Goal: Entertainment & Leisure: Consume media (video, audio)

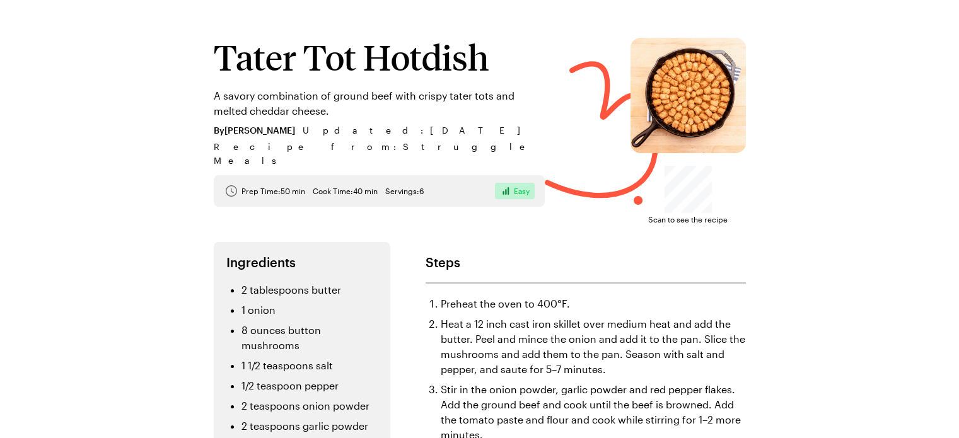
scroll to position [3, 0]
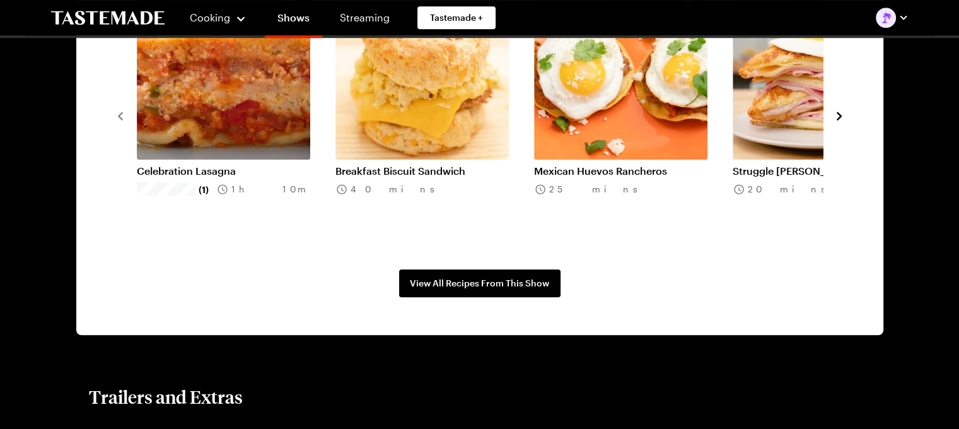
scroll to position [1099, 0]
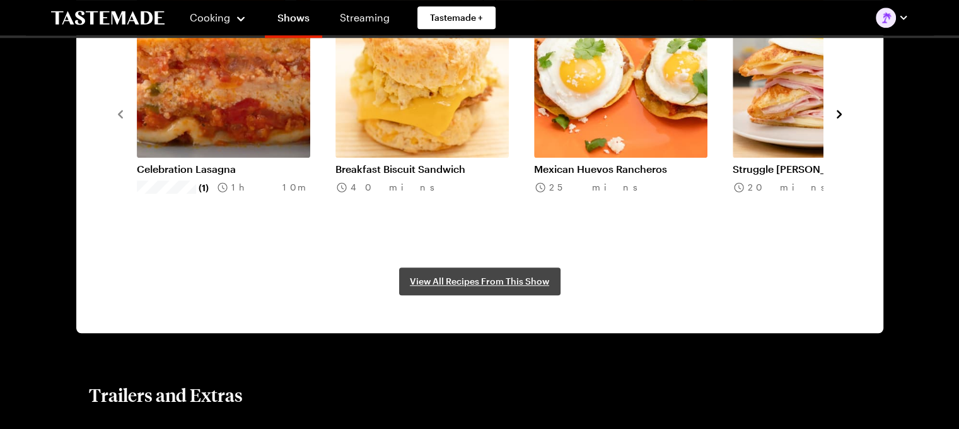
click at [425, 278] on span "View All Recipes From This Show" at bounding box center [479, 281] width 139 height 13
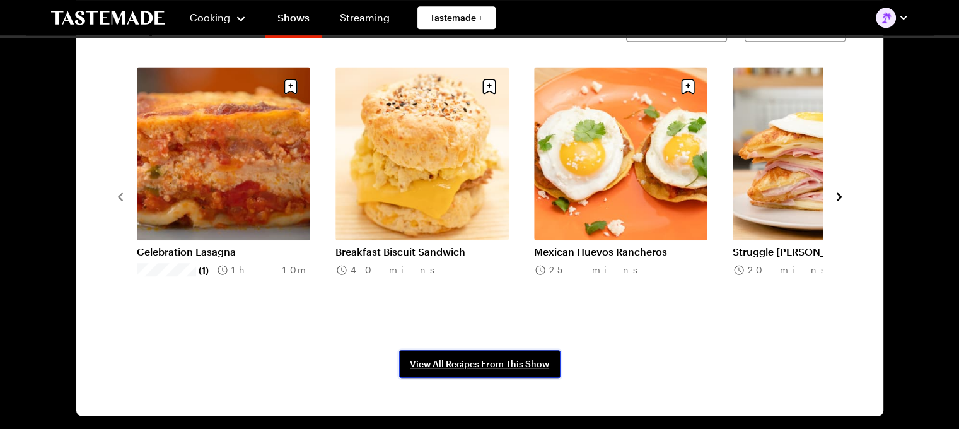
scroll to position [1017, 4]
click at [833, 188] on button "navigate to next item" at bounding box center [839, 195] width 13 height 15
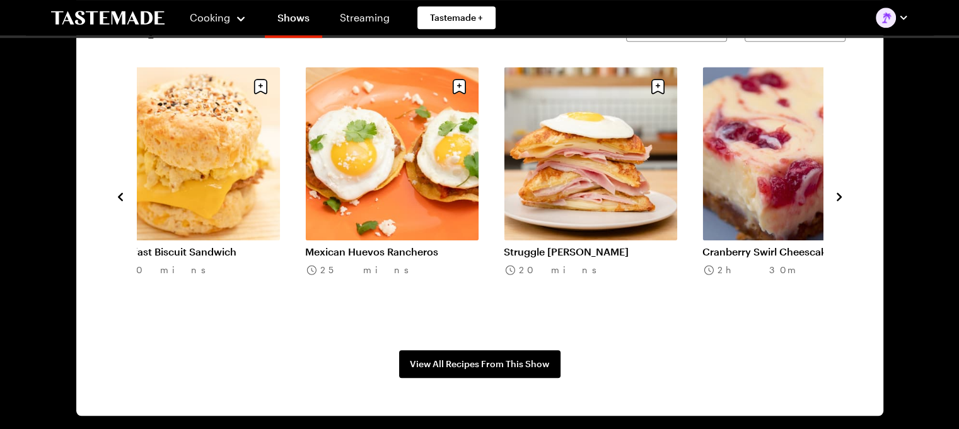
click at [834, 192] on icon "navigate to next item" at bounding box center [839, 196] width 13 height 13
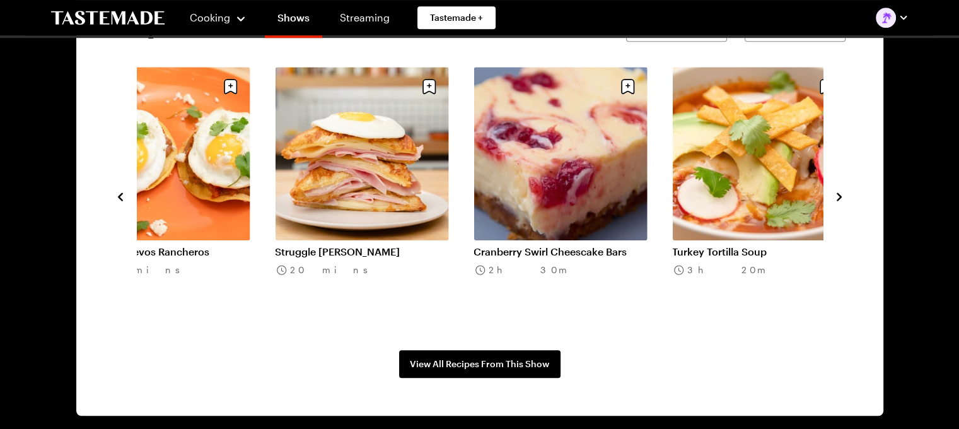
click at [834, 192] on icon "navigate to next item" at bounding box center [839, 196] width 13 height 13
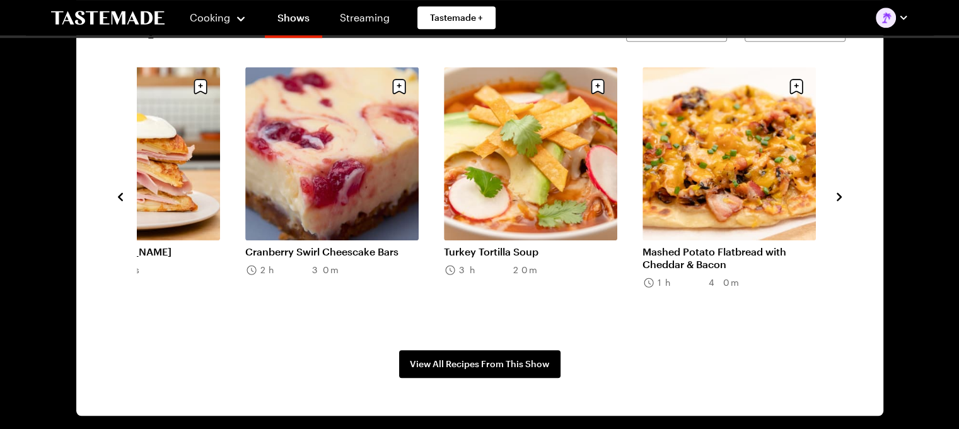
click at [834, 192] on icon "navigate to next item" at bounding box center [839, 196] width 13 height 13
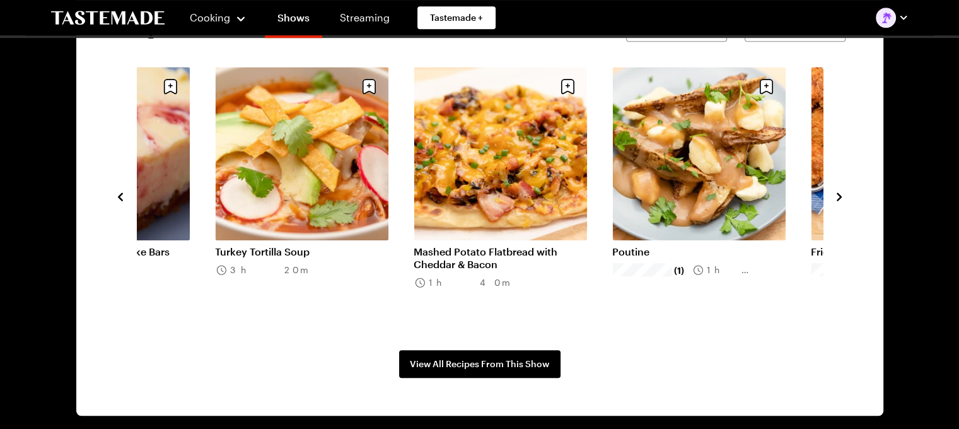
click at [834, 192] on icon "navigate to next item" at bounding box center [839, 196] width 13 height 13
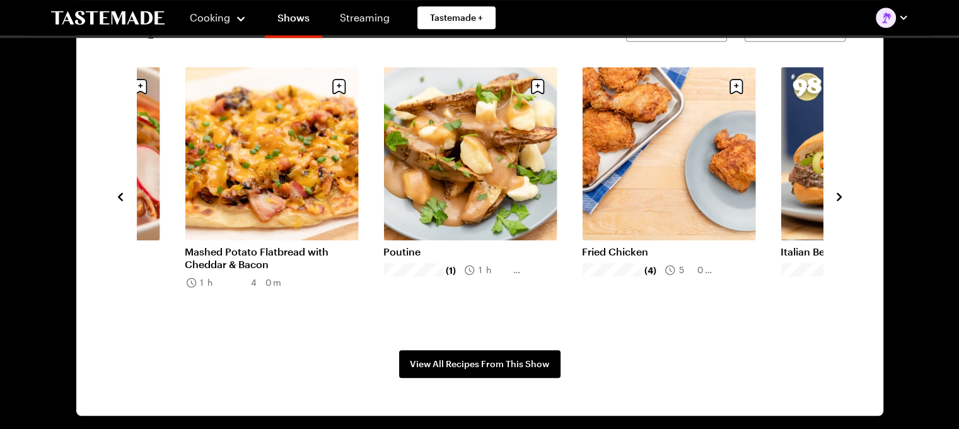
click at [834, 192] on icon "navigate to next item" at bounding box center [839, 196] width 13 height 13
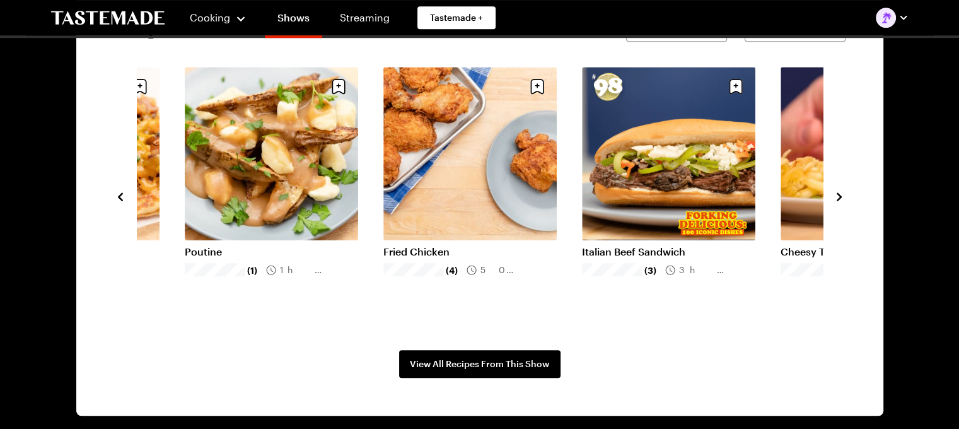
click at [223, 245] on link "Poutine" at bounding box center [271, 251] width 173 height 13
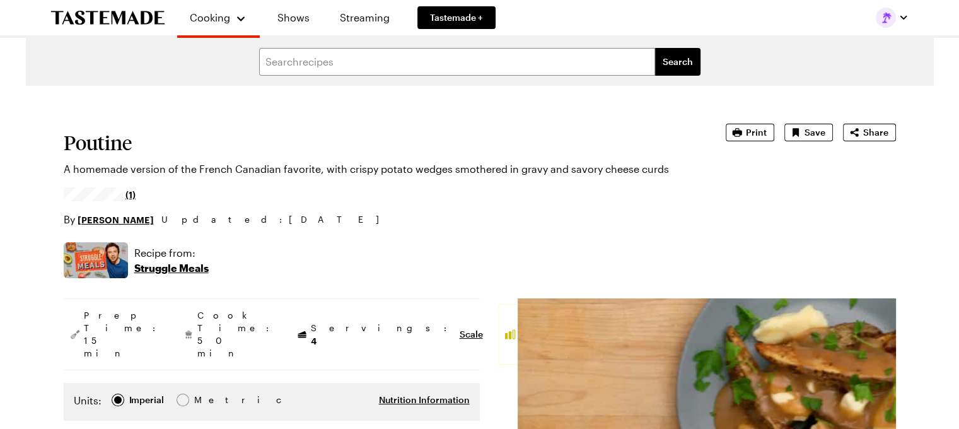
type textarea "x"
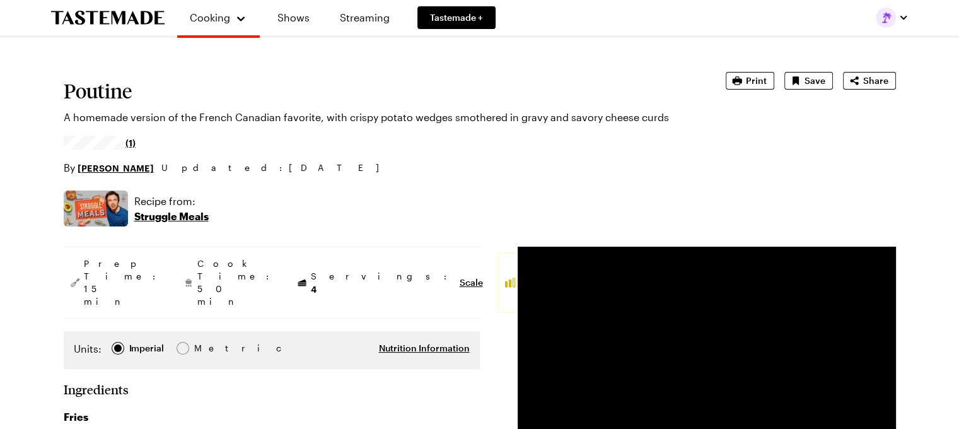
scroll to position [0, 1]
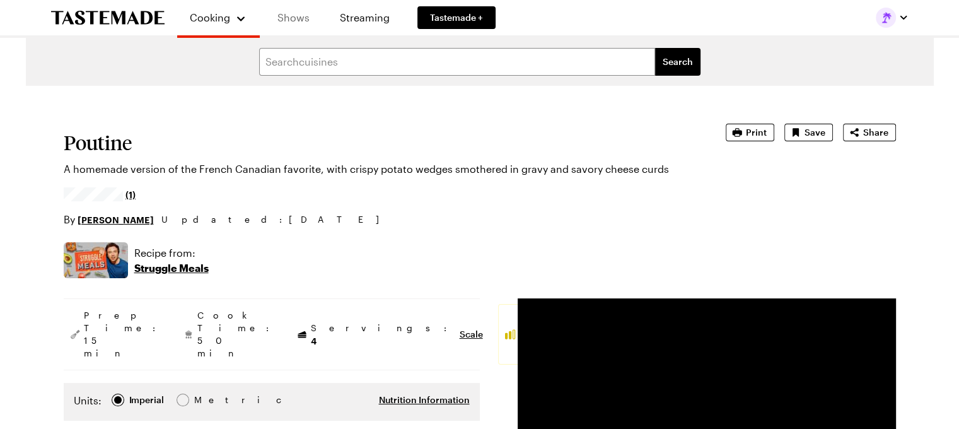
click at [283, 20] on link "Shows" at bounding box center [293, 17] width 57 height 35
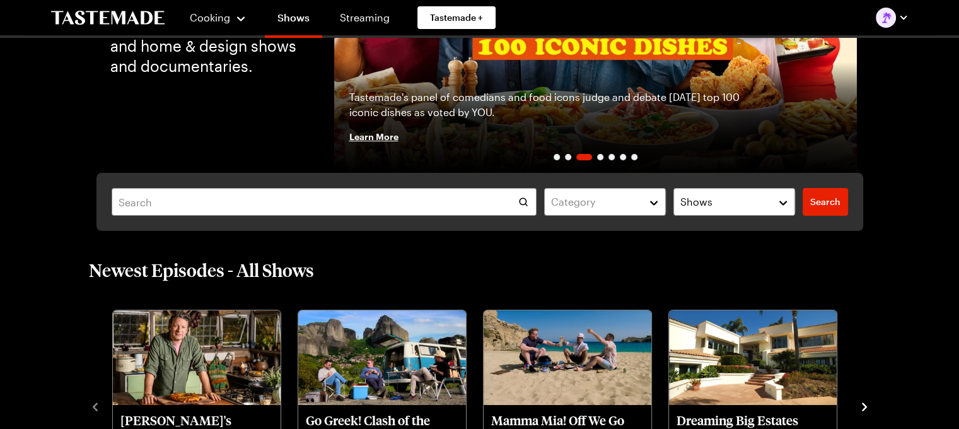
scroll to position [198, 0]
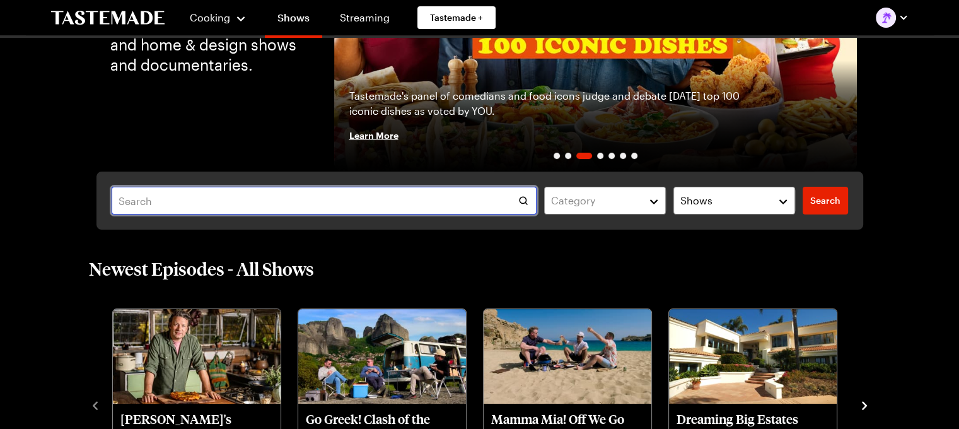
click at [230, 201] on input "text" at bounding box center [325, 201] width 426 height 28
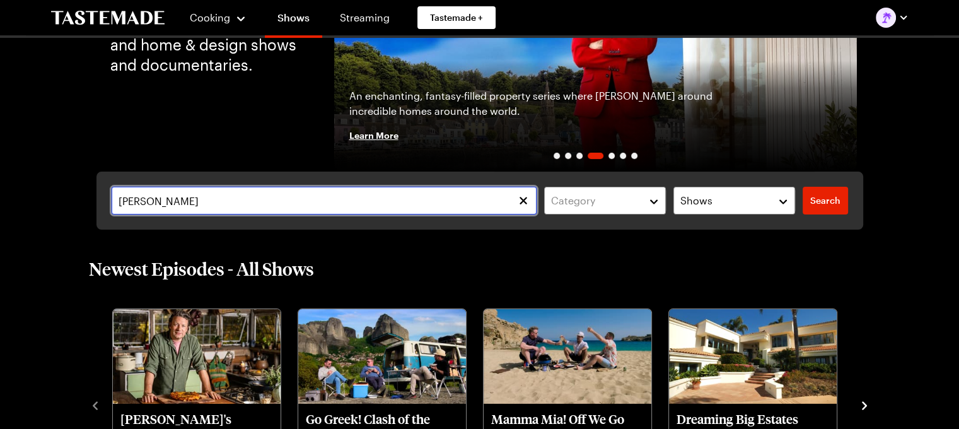
type input "[PERSON_NAME]"
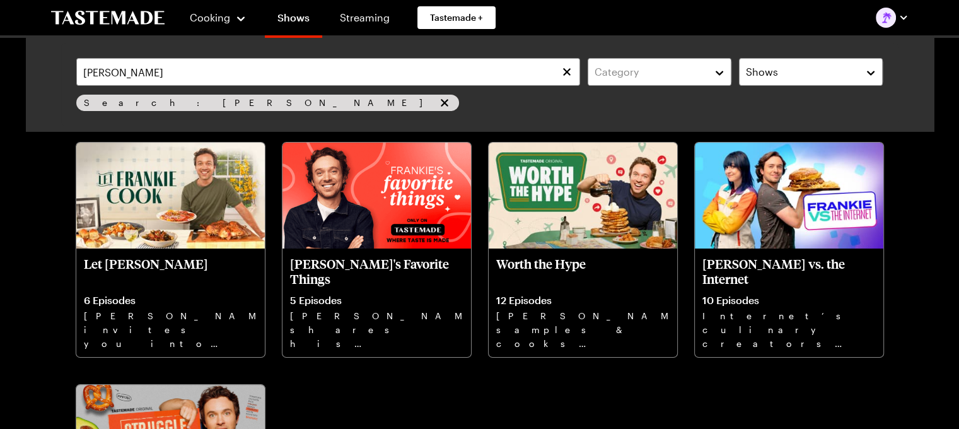
scroll to position [73, 0]
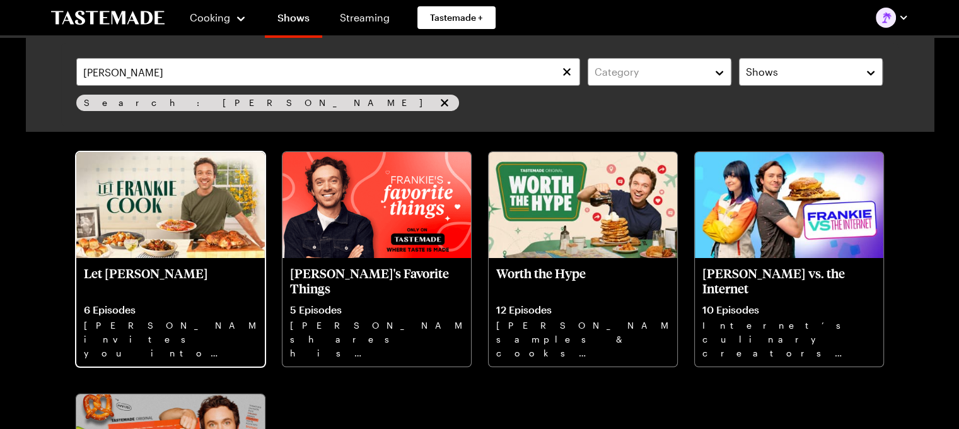
click at [242, 174] on img at bounding box center [170, 205] width 189 height 106
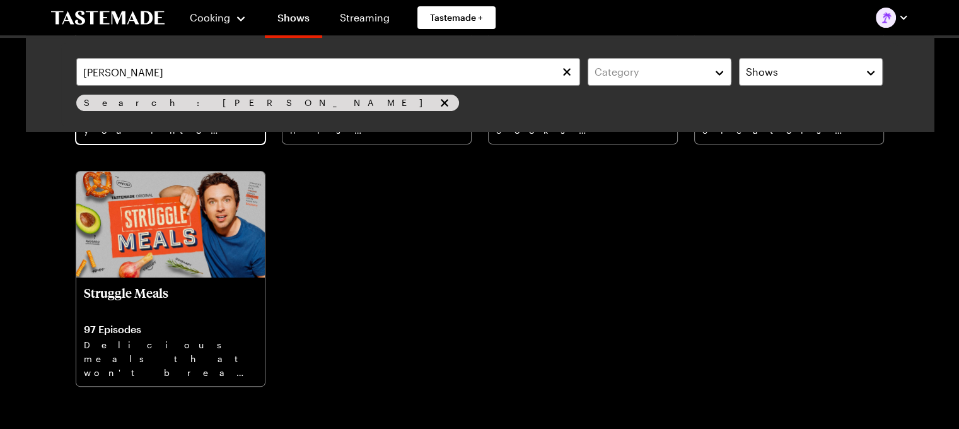
scroll to position [296, 0]
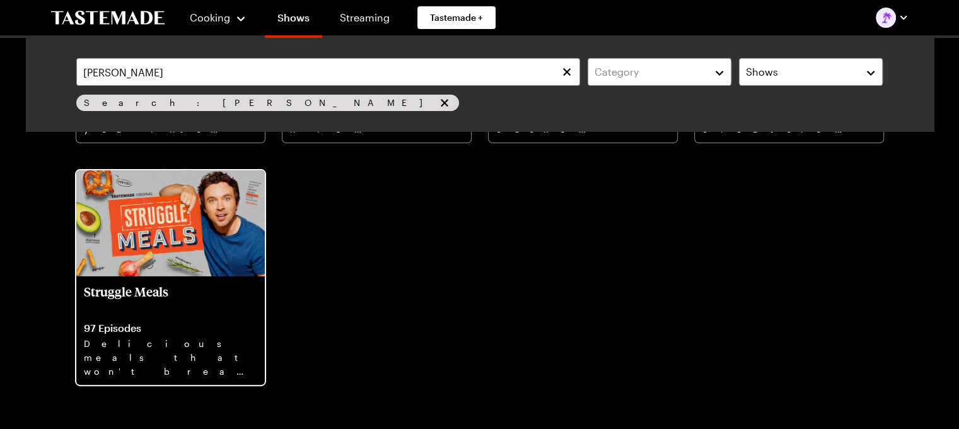
click at [207, 226] on img at bounding box center [170, 223] width 189 height 106
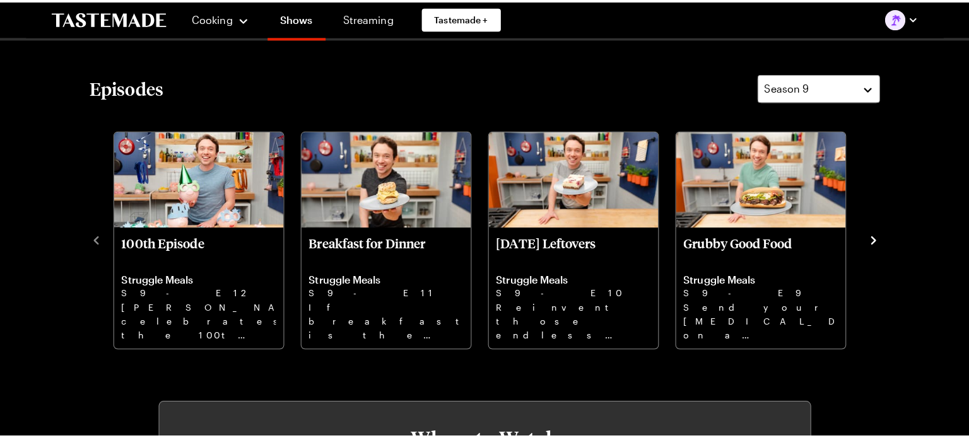
scroll to position [363, 0]
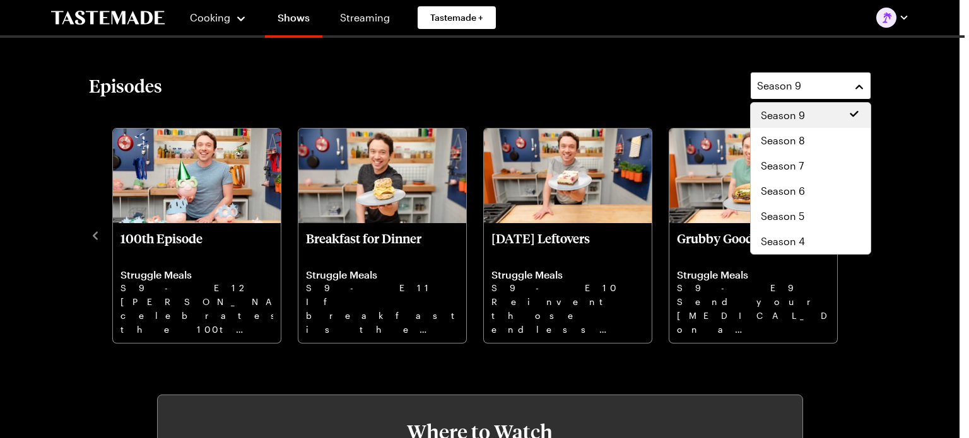
click at [786, 90] on span "Season 9" at bounding box center [779, 85] width 44 height 15
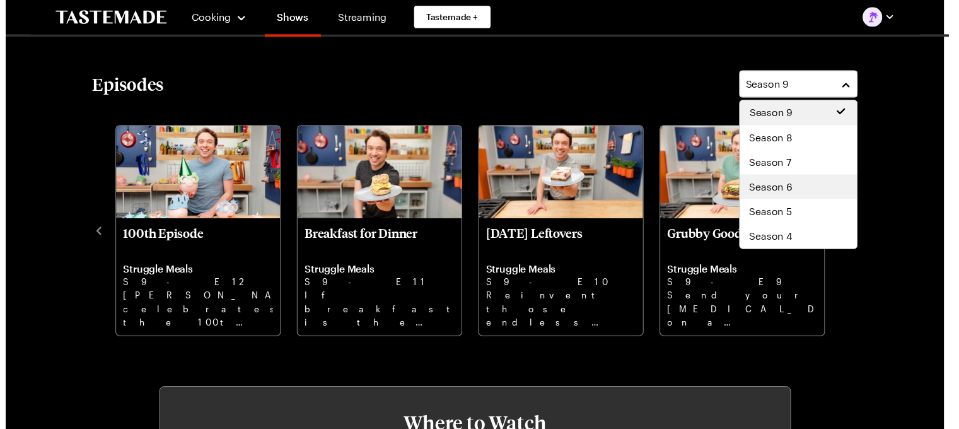
scroll to position [76, 0]
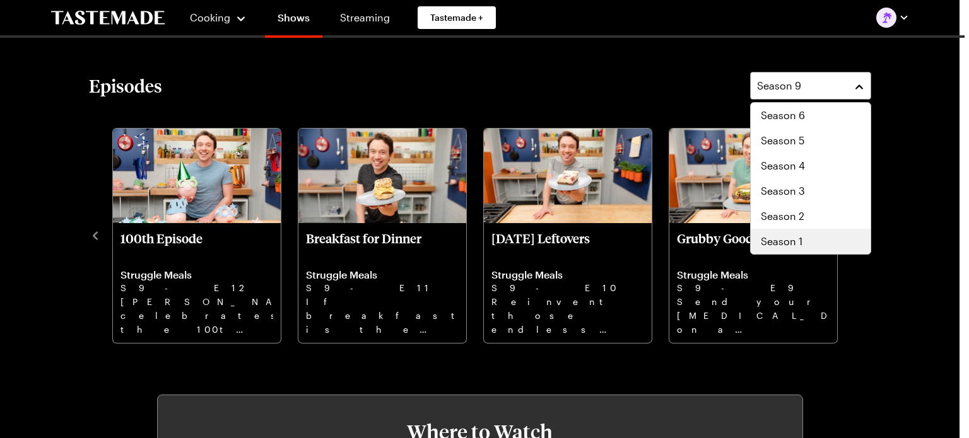
click at [787, 248] on span "Season 1" at bounding box center [782, 241] width 42 height 15
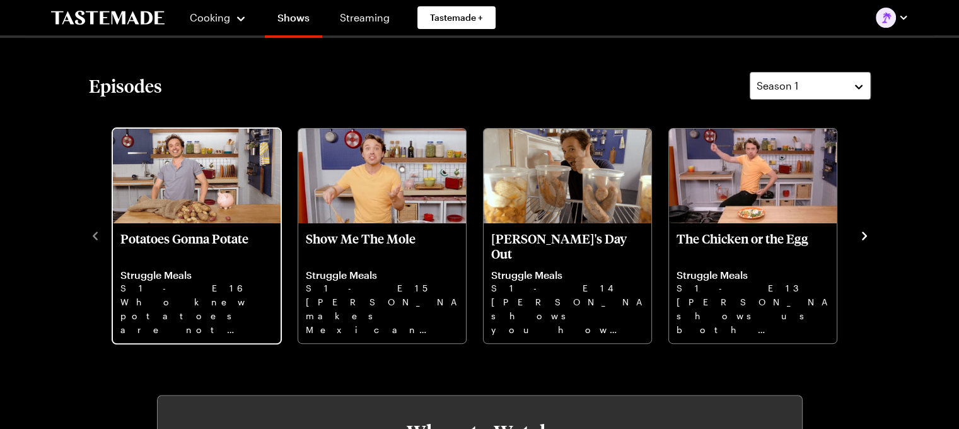
click at [196, 198] on img "Potatoes Gonna Potate" at bounding box center [197, 176] width 168 height 95
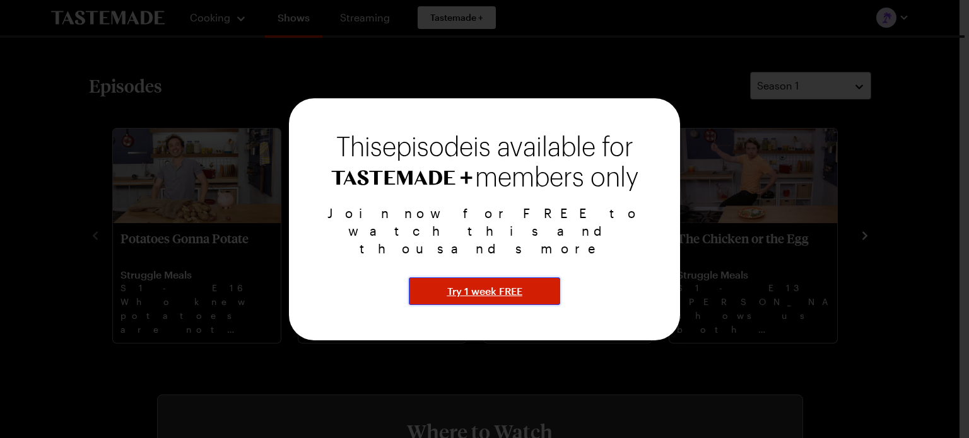
click at [472, 284] on span "Try 1 week FREE" at bounding box center [484, 291] width 75 height 15
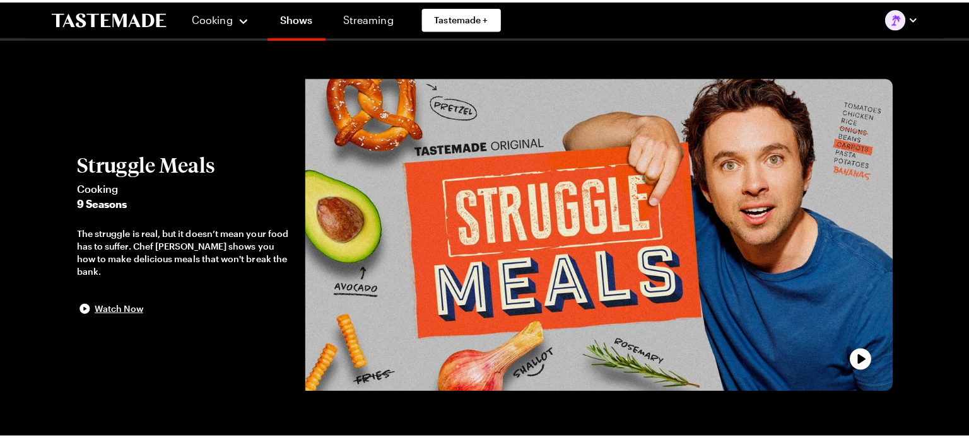
scroll to position [363, 0]
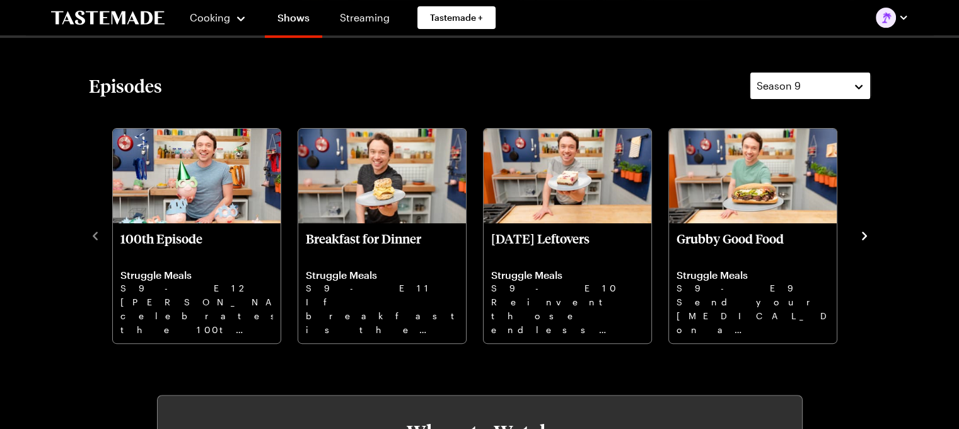
click at [799, 77] on button "Season 9" at bounding box center [810, 86] width 121 height 28
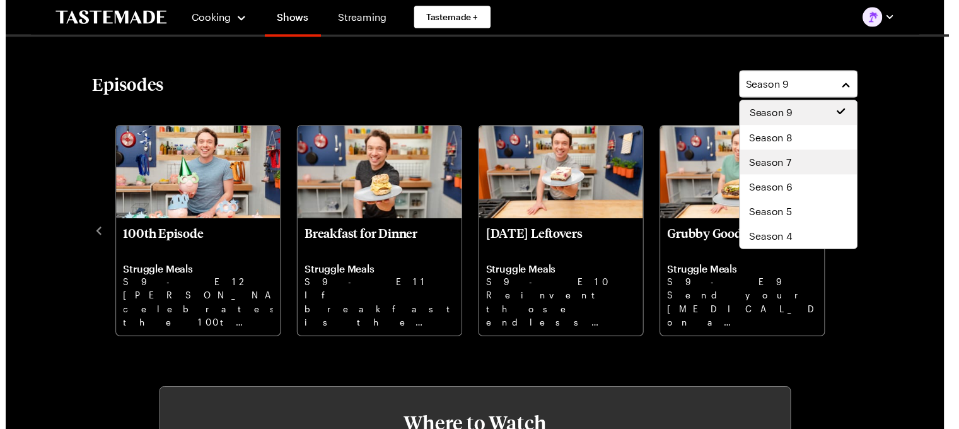
scroll to position [76, 0]
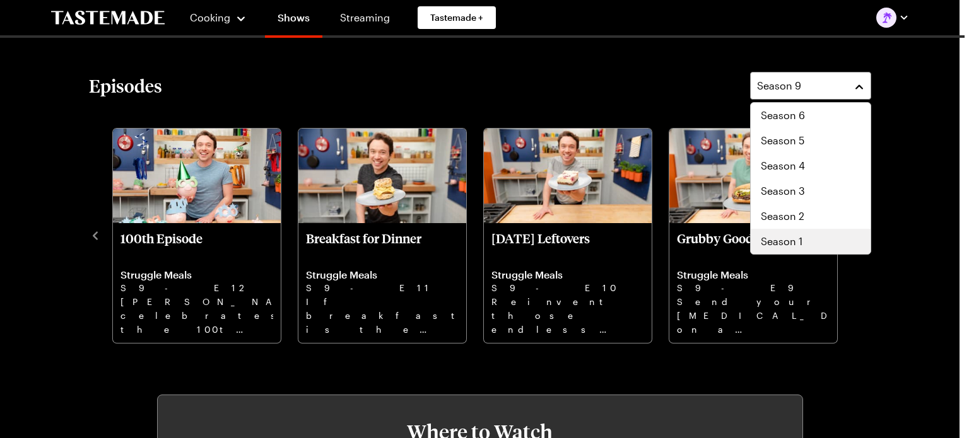
click at [787, 244] on span "Season 1" at bounding box center [782, 241] width 42 height 15
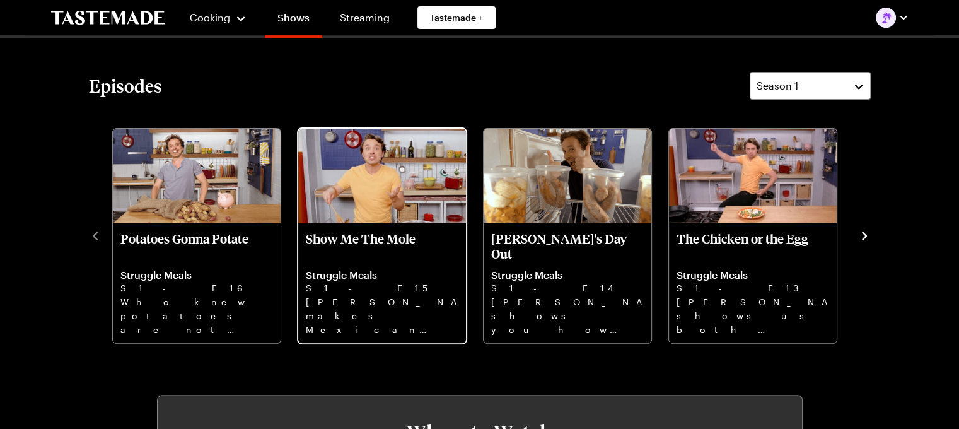
click at [380, 231] on p "Show Me The Mole" at bounding box center [382, 246] width 153 height 30
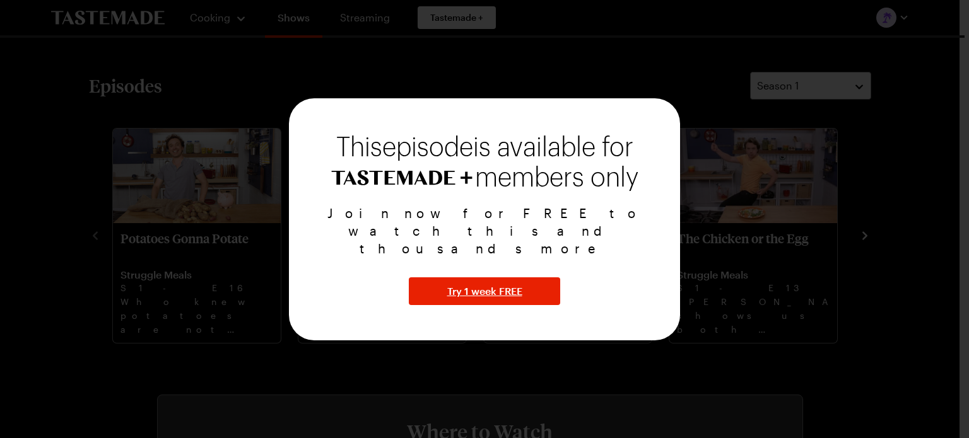
click at [693, 85] on div at bounding box center [484, 219] width 969 height 438
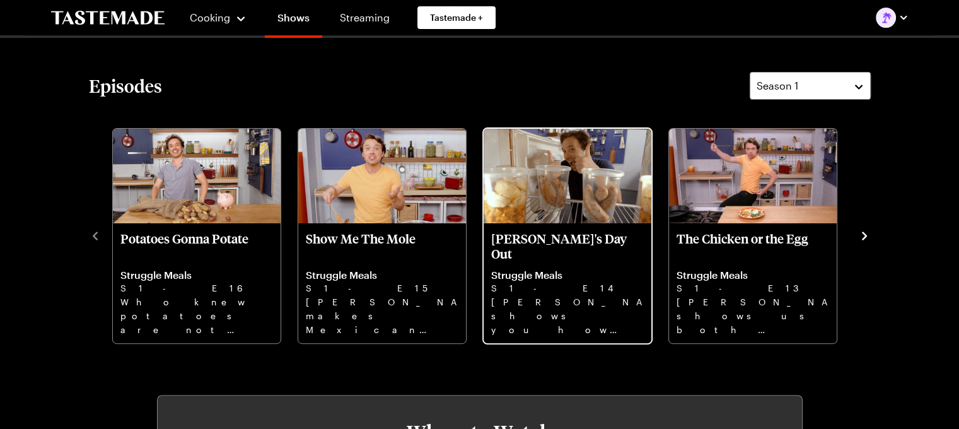
click at [560, 235] on p "[PERSON_NAME]'s Day Out" at bounding box center [567, 246] width 153 height 30
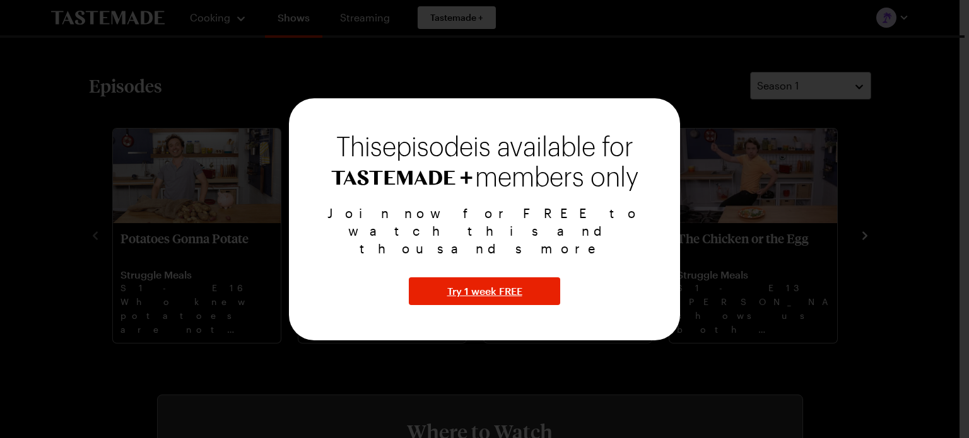
click at [715, 204] on div at bounding box center [484, 219] width 969 height 438
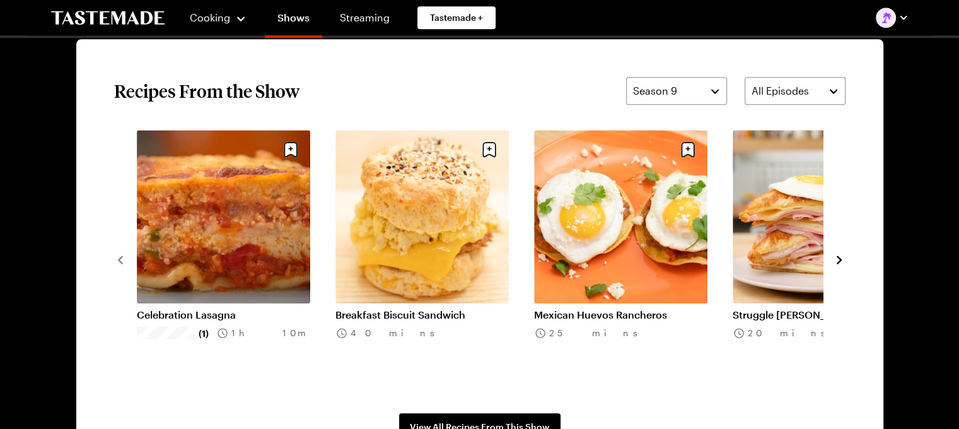
scroll to position [1034, 0]
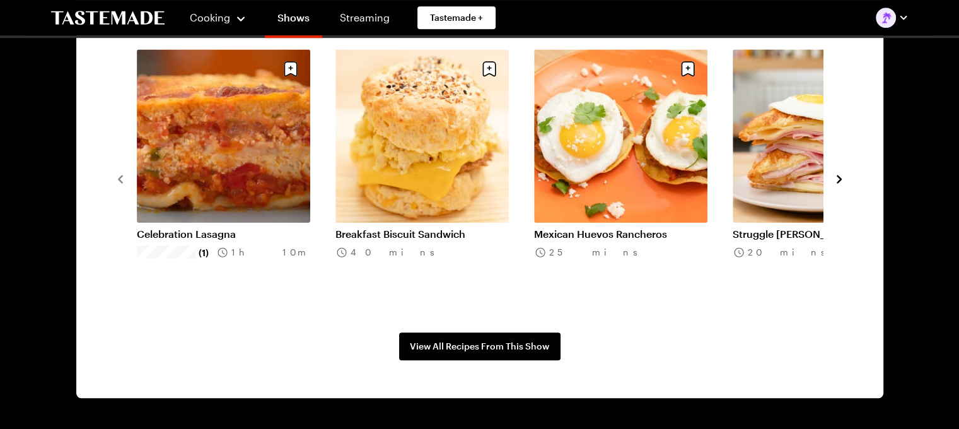
click at [436, 228] on link "Breakfast Biscuit Sandwich" at bounding box center [422, 234] width 173 height 13
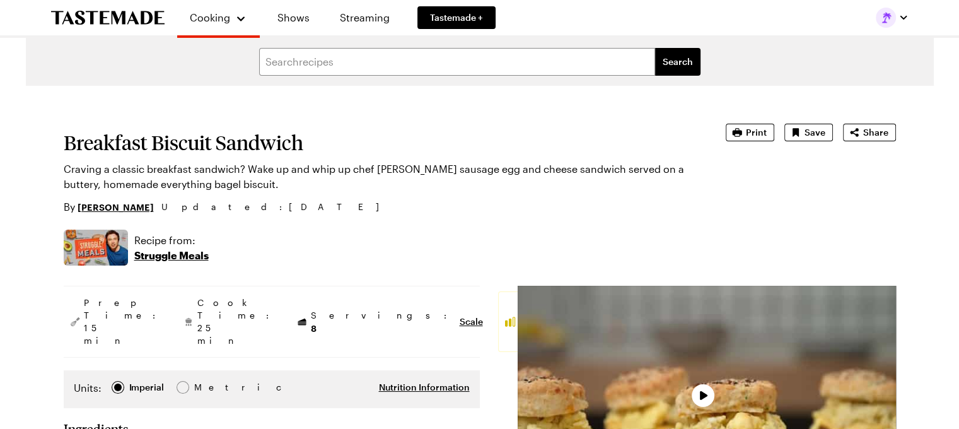
type textarea "x"
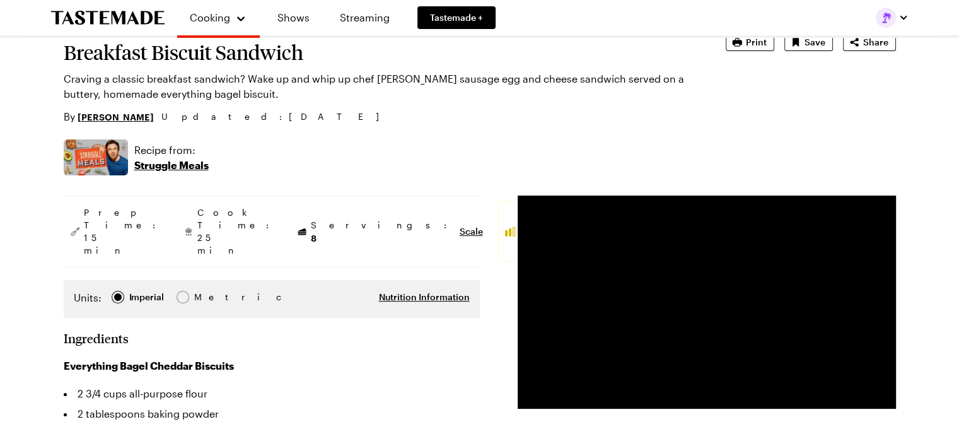
scroll to position [91, 3]
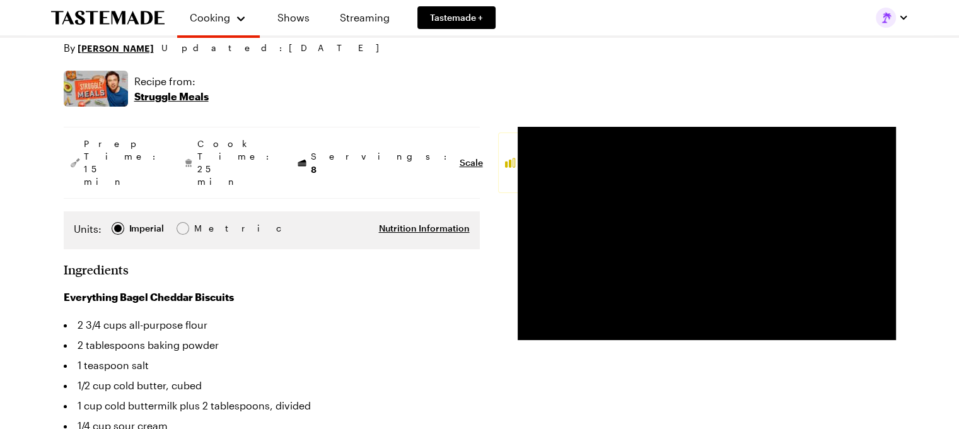
scroll to position [163, 3]
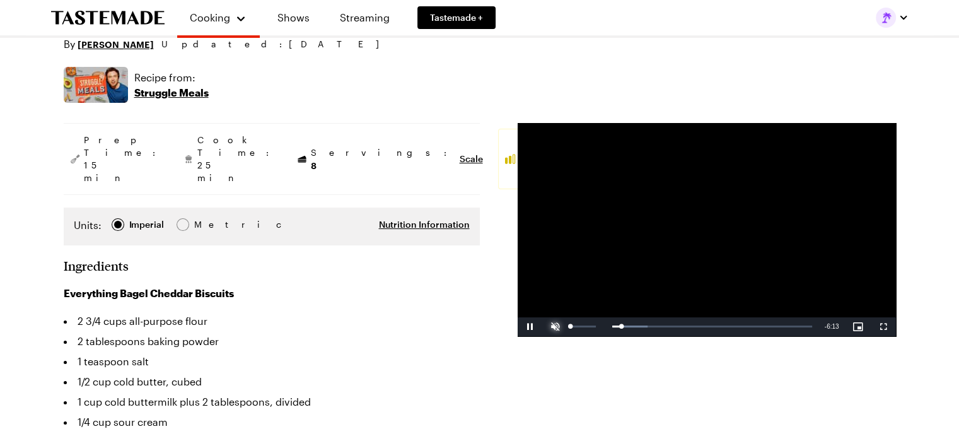
click at [551, 327] on span "Video Player" at bounding box center [555, 327] width 25 height 0
click at [628, 137] on video "Video Player" at bounding box center [707, 229] width 378 height 213
click at [523, 327] on span "Video Player" at bounding box center [530, 327] width 25 height 0
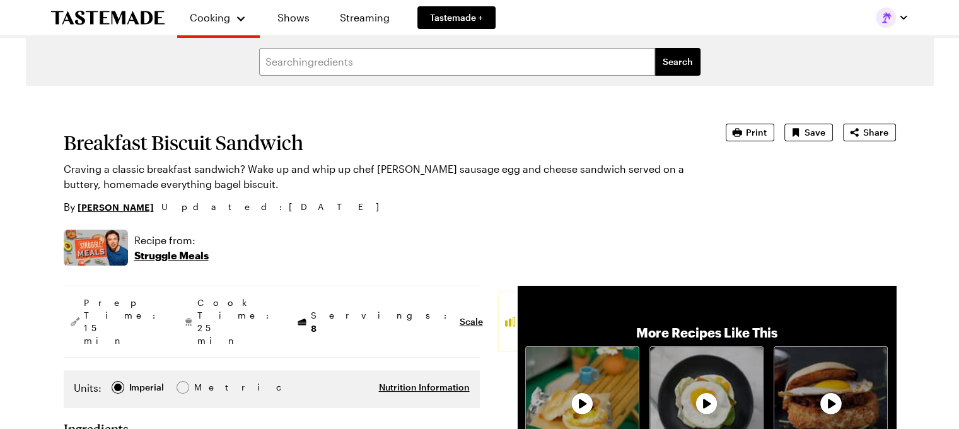
scroll to position [2, 3]
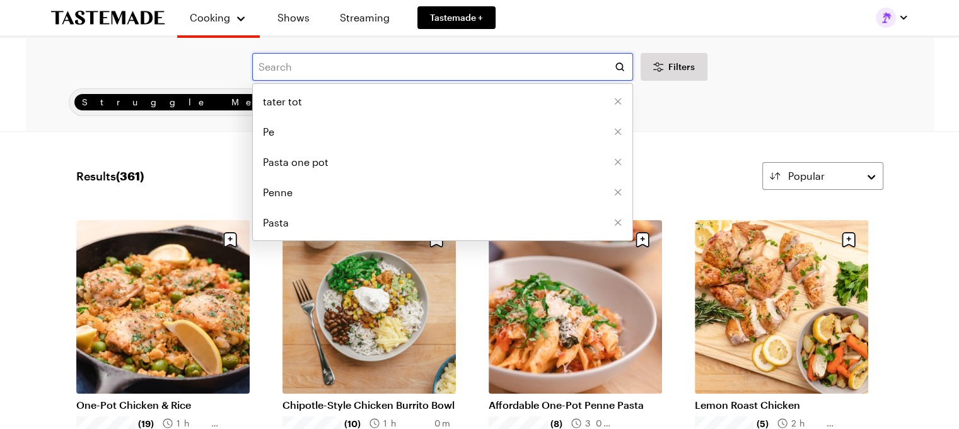
click at [313, 77] on input "text" at bounding box center [442, 67] width 381 height 28
click at [286, 107] on span "tater tot" at bounding box center [282, 101] width 39 height 15
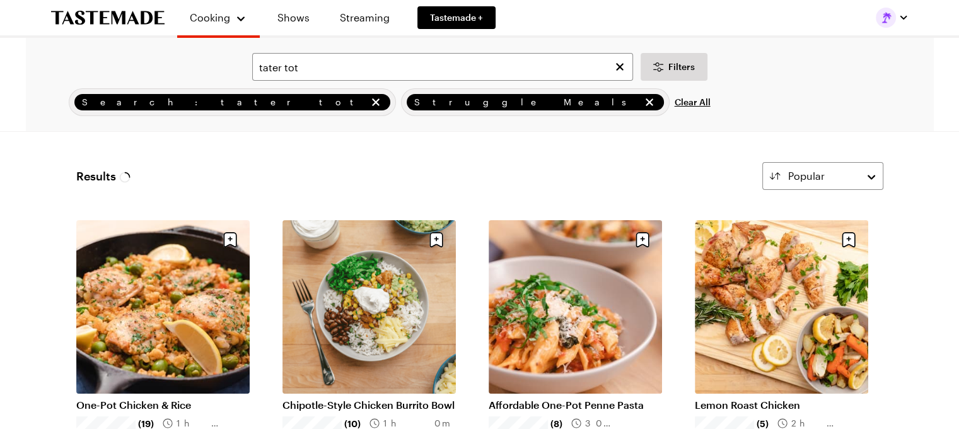
type input "tater tot"
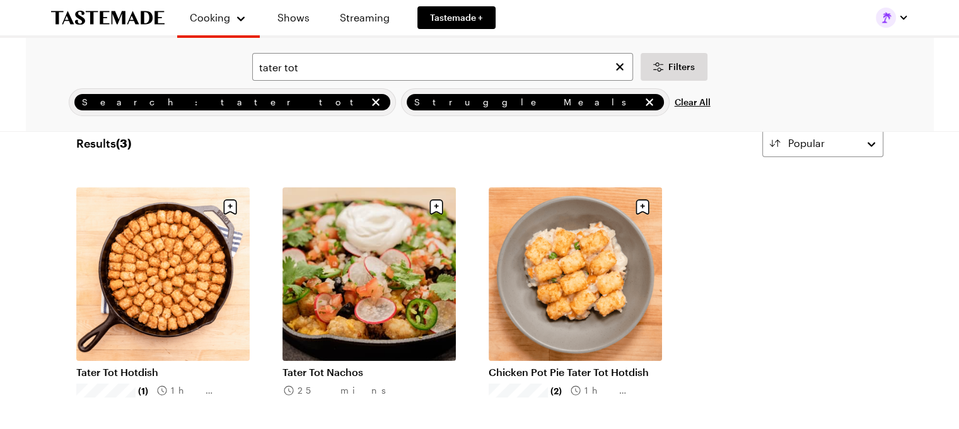
scroll to position [32, 0]
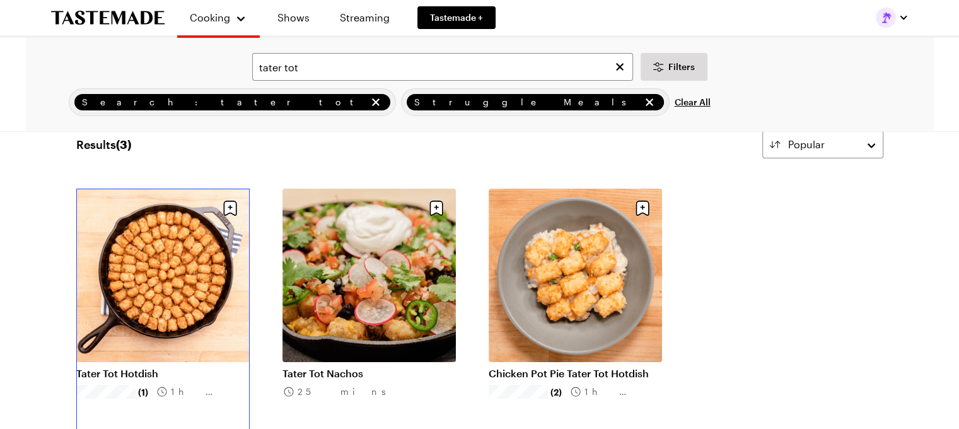
click at [169, 367] on link "Tater Tot Hotdish" at bounding box center [162, 373] width 173 height 13
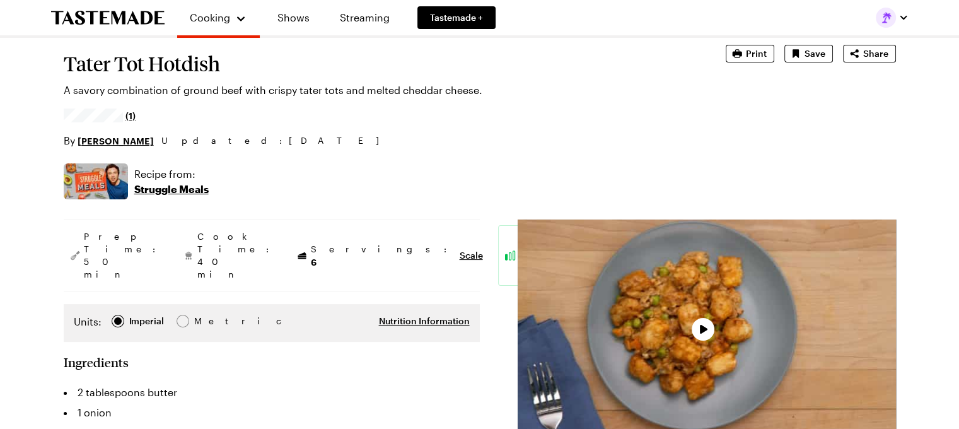
type textarea "x"
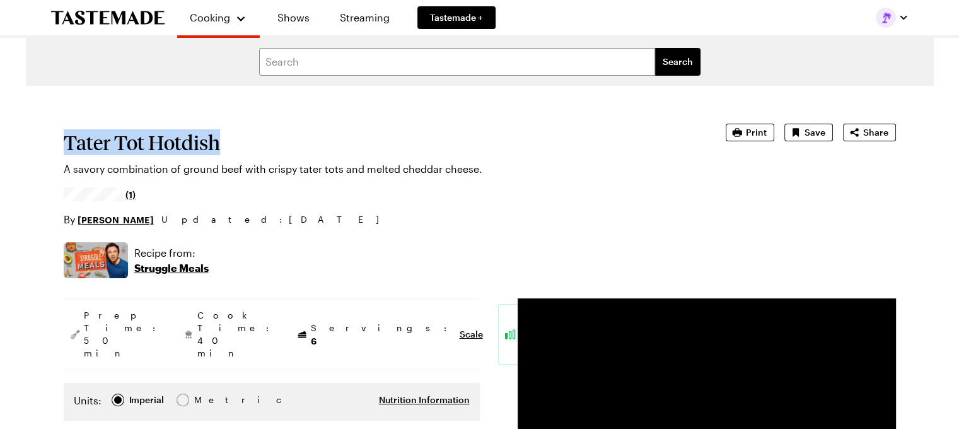
drag, startPoint x: 233, startPoint y: 141, endPoint x: 59, endPoint y: 139, distance: 174.7
copy h1 "Tater Tot Hotdish"
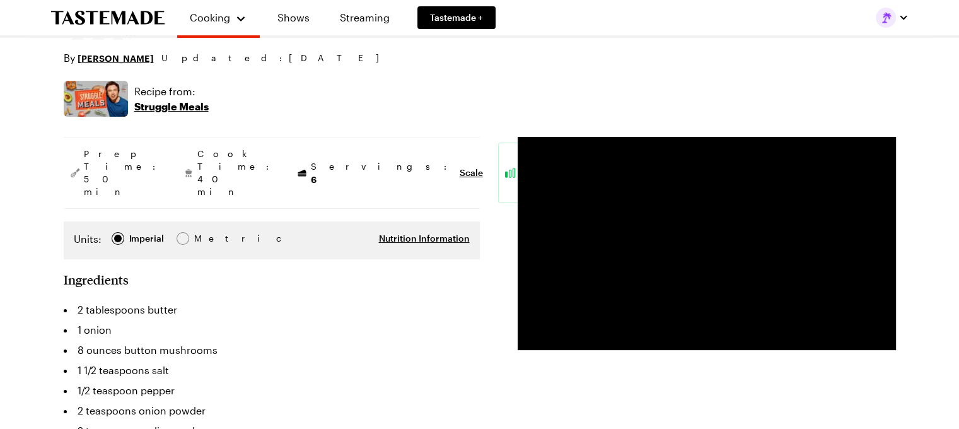
scroll to position [172, 0]
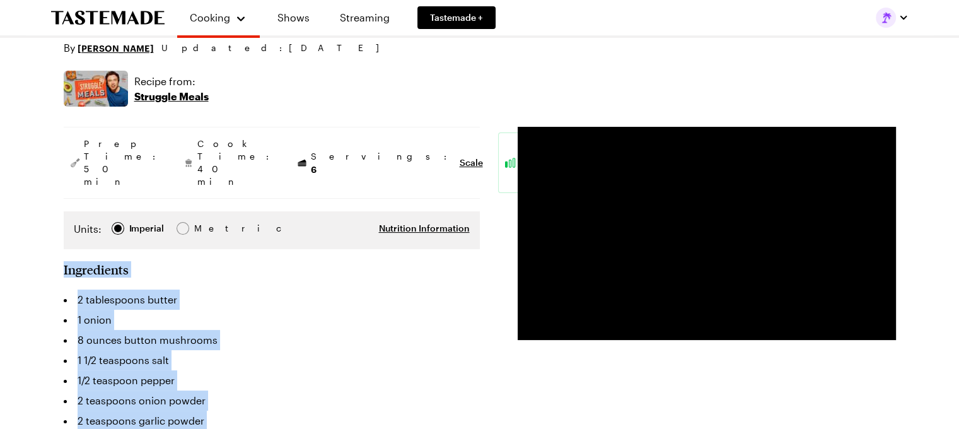
drag, startPoint x: 416, startPoint y: 198, endPoint x: 607, endPoint y: 317, distance: 225.2
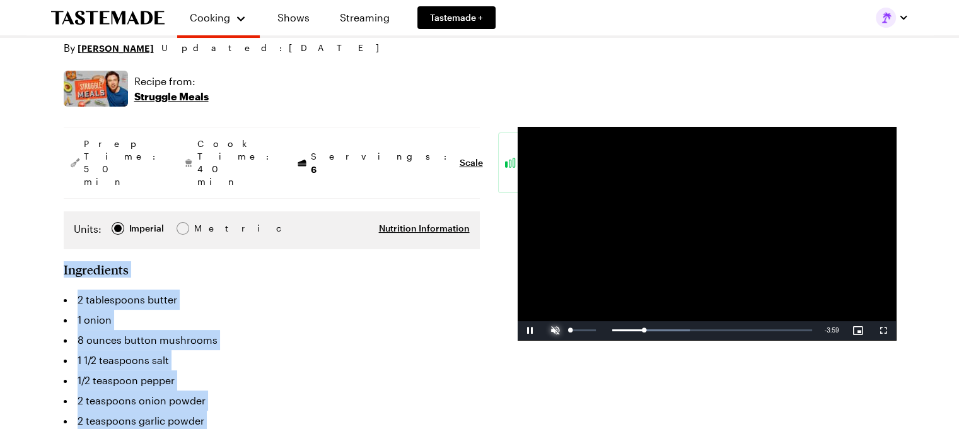
click at [553, 331] on span "Video Player" at bounding box center [555, 331] width 25 height 0
click at [577, 330] on div "Loaded : 38.89% 0:03 0:48" at bounding box center [694, 330] width 238 height 3
click at [583, 330] on div "54%" at bounding box center [583, 330] width 26 height 2
click at [580, 329] on div "Loaded : 38.89% 0:07 0:07" at bounding box center [694, 330] width 238 height 3
click at [879, 331] on span "Video Player" at bounding box center [883, 331] width 25 height 0
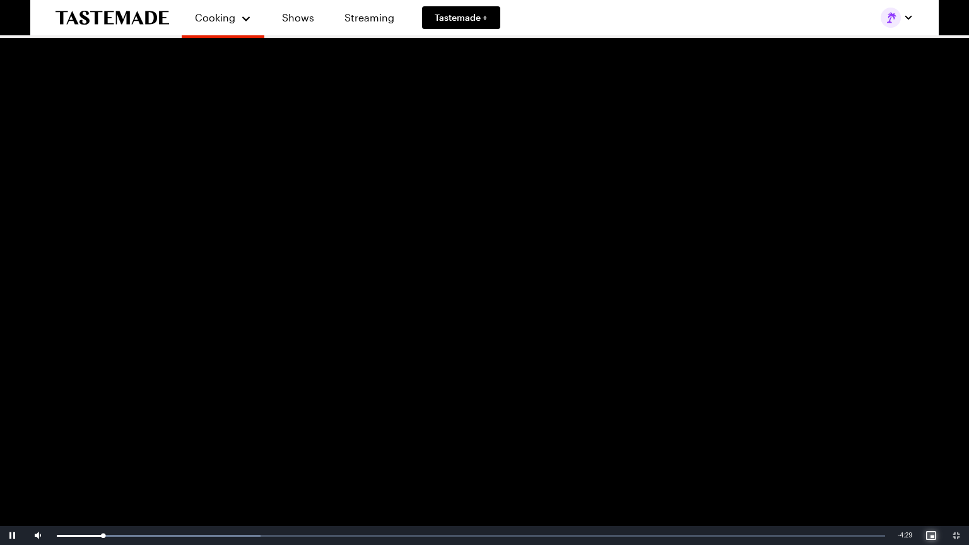
click at [925, 428] on span "Video Player" at bounding box center [930, 535] width 25 height 0
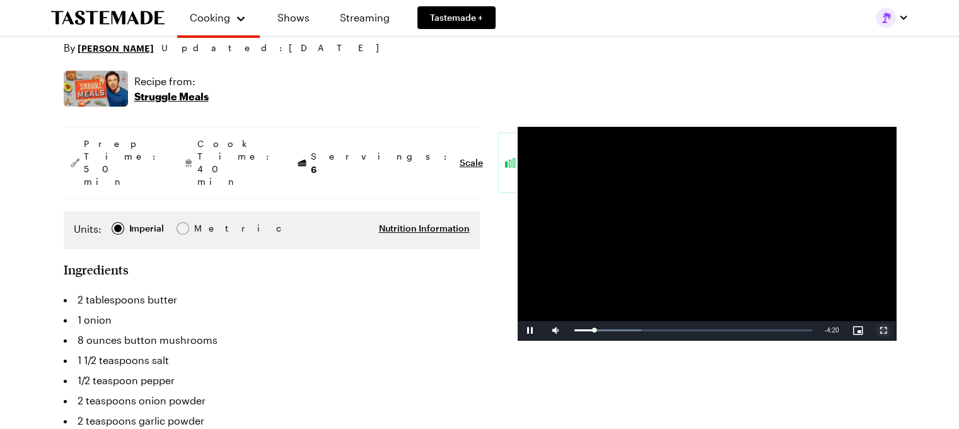
click at [884, 331] on span "Video Player" at bounding box center [883, 331] width 25 height 0
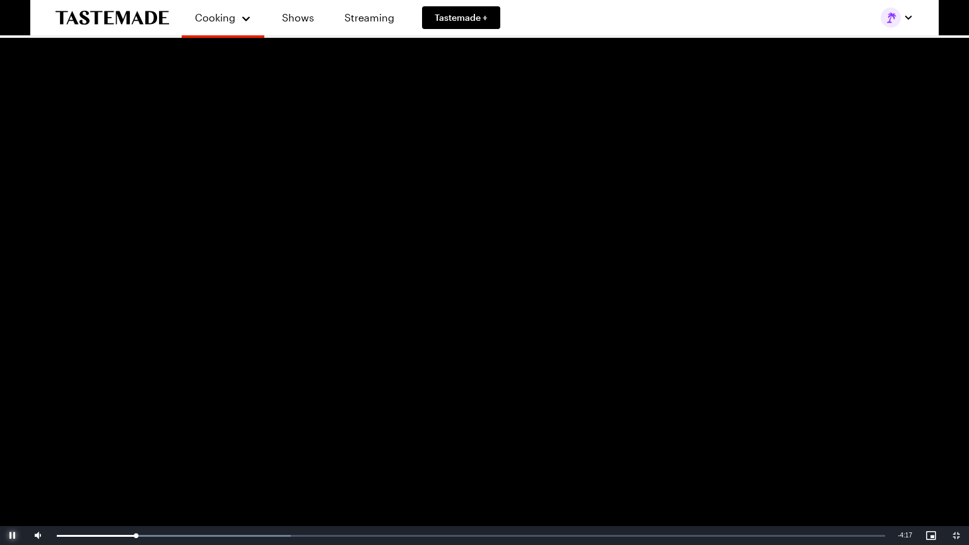
click at [15, 428] on span "Video Player" at bounding box center [12, 535] width 25 height 0
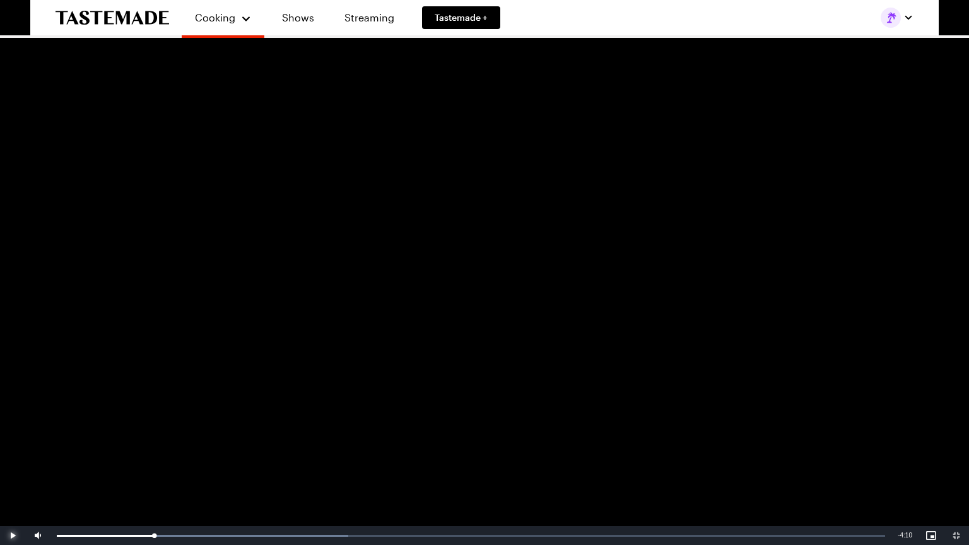
click at [15, 428] on span "Video Player" at bounding box center [12, 535] width 25 height 0
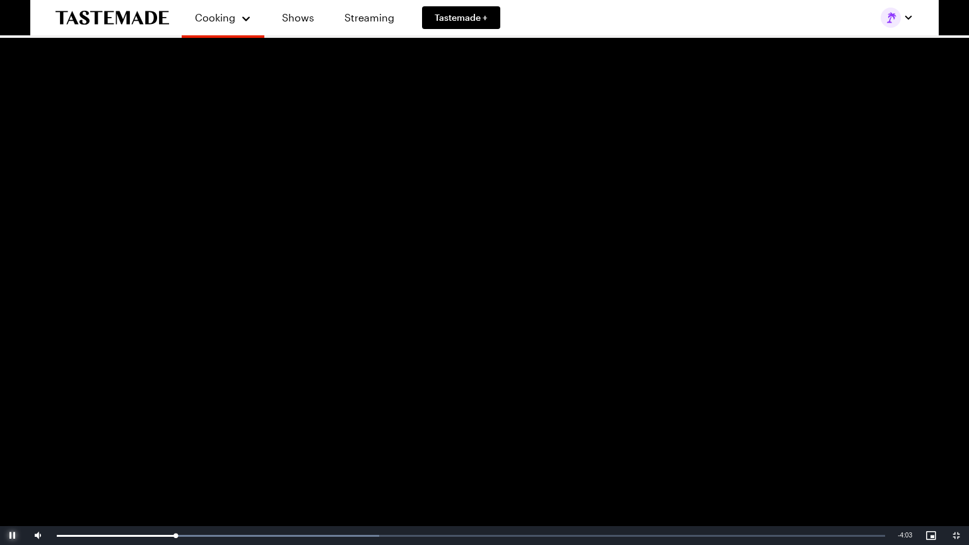
click at [15, 428] on span "Video Player" at bounding box center [12, 535] width 25 height 0
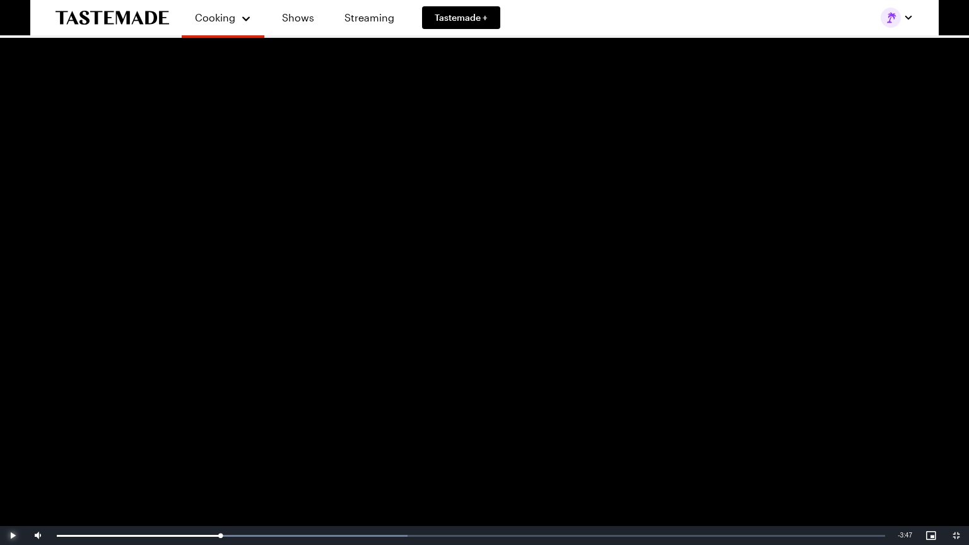
click at [15, 428] on span "Video Player" at bounding box center [12, 535] width 25 height 0
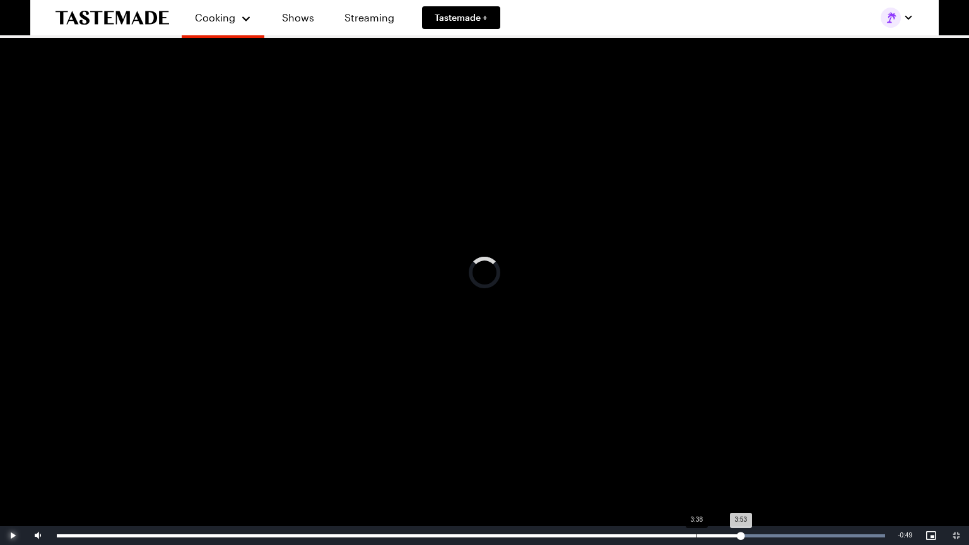
click at [696, 428] on div "Loaded : 100.00% 3:38 3:53" at bounding box center [470, 535] width 841 height 19
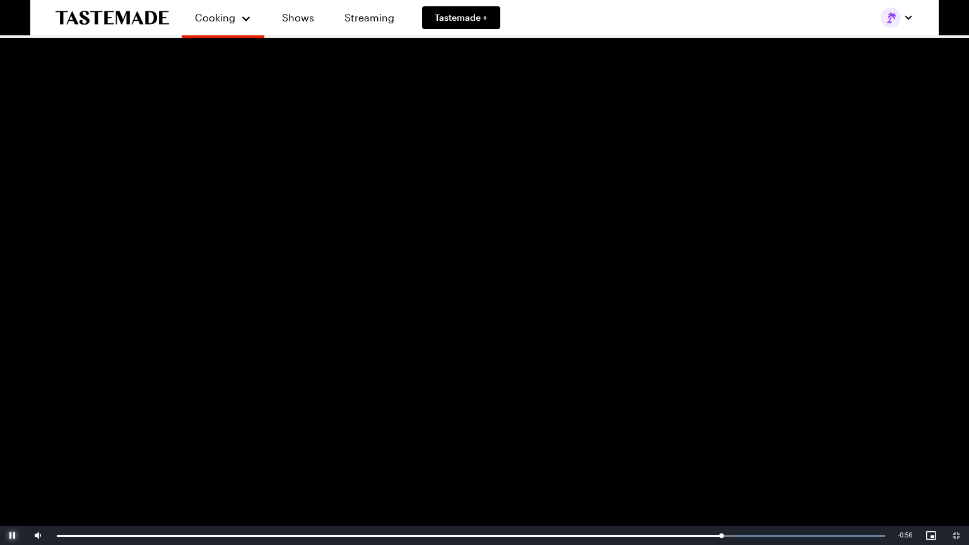
click at [13, 428] on span "Video Player" at bounding box center [12, 535] width 25 height 0
drag, startPoint x: 13, startPoint y: 536, endPoint x: 278, endPoint y: 477, distance: 271.5
click at [278, 428] on video "Video Player" at bounding box center [484, 272] width 969 height 545
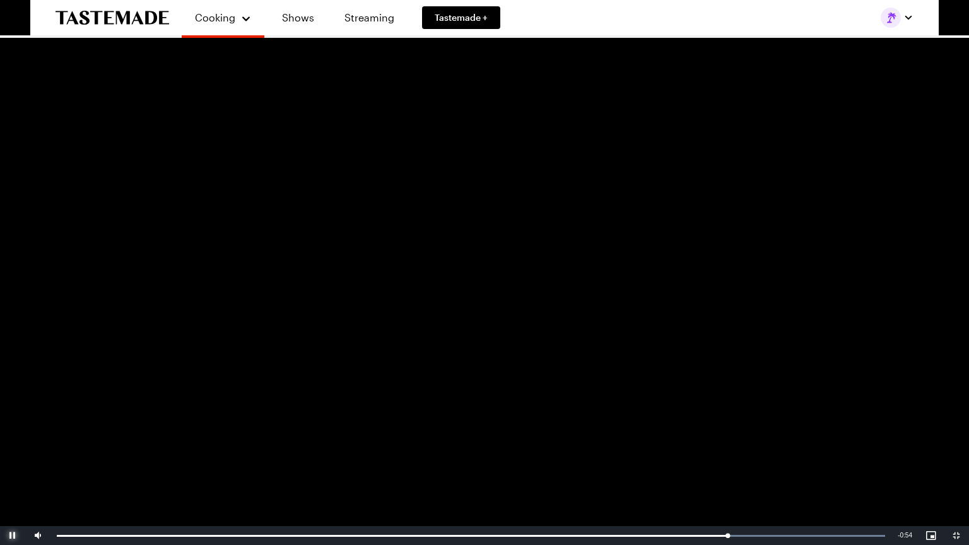
click at [5, 428] on span "Video Player" at bounding box center [12, 535] width 25 height 0
click at [78, 428] on video "Video Player" at bounding box center [484, 272] width 969 height 545
click at [9, 428] on span "Video Player" at bounding box center [12, 535] width 25 height 0
click at [15, 428] on span "Video Player" at bounding box center [12, 535] width 25 height 0
click at [14, 428] on span "Video Player" at bounding box center [12, 535] width 25 height 0
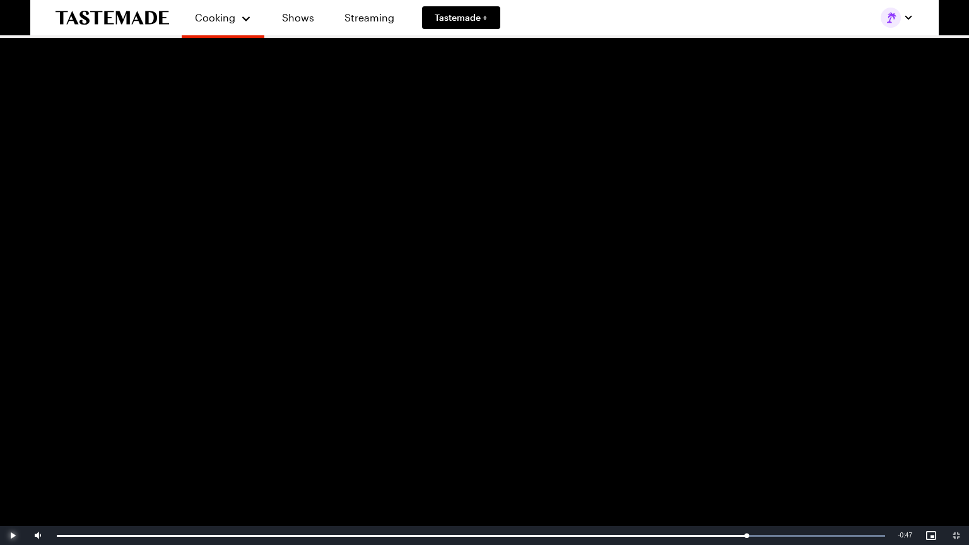
click at [14, 428] on span "Video Player" at bounding box center [12, 535] width 25 height 0
click at [957, 428] on span "Video Player" at bounding box center [956, 535] width 25 height 0
type textarea "x"
